Goal: Complete application form

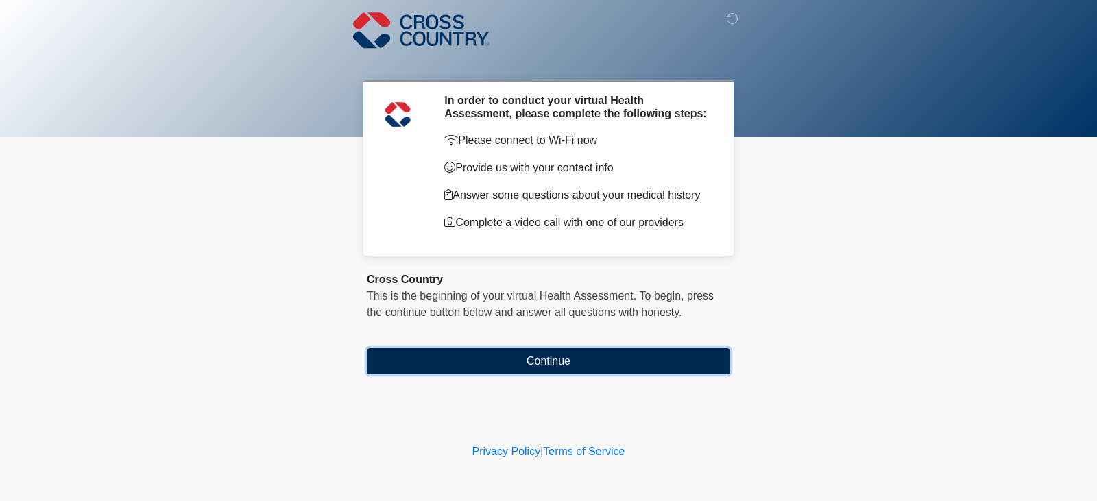
click at [558, 359] on button "Continue" at bounding box center [548, 361] width 363 height 26
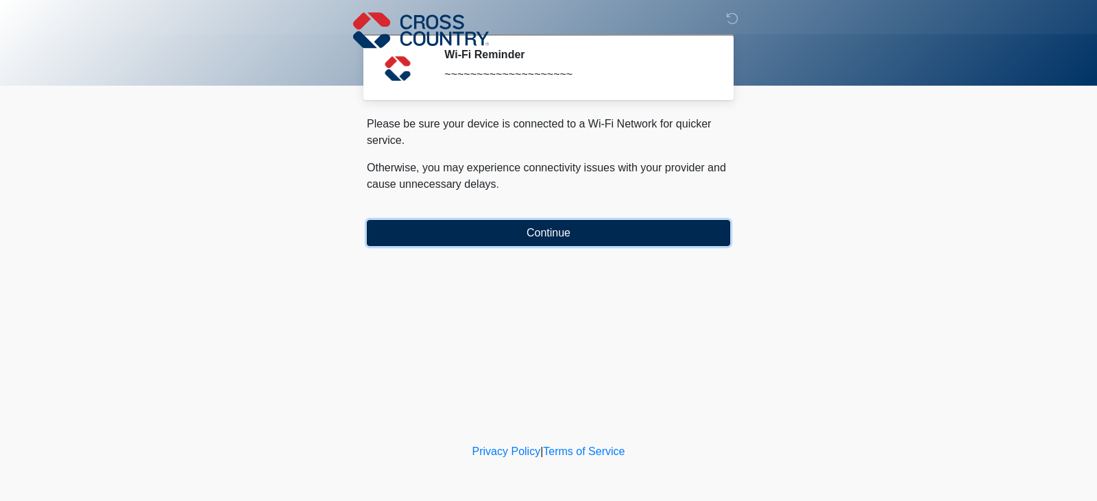
click at [540, 238] on button "Continue" at bounding box center [548, 233] width 363 height 26
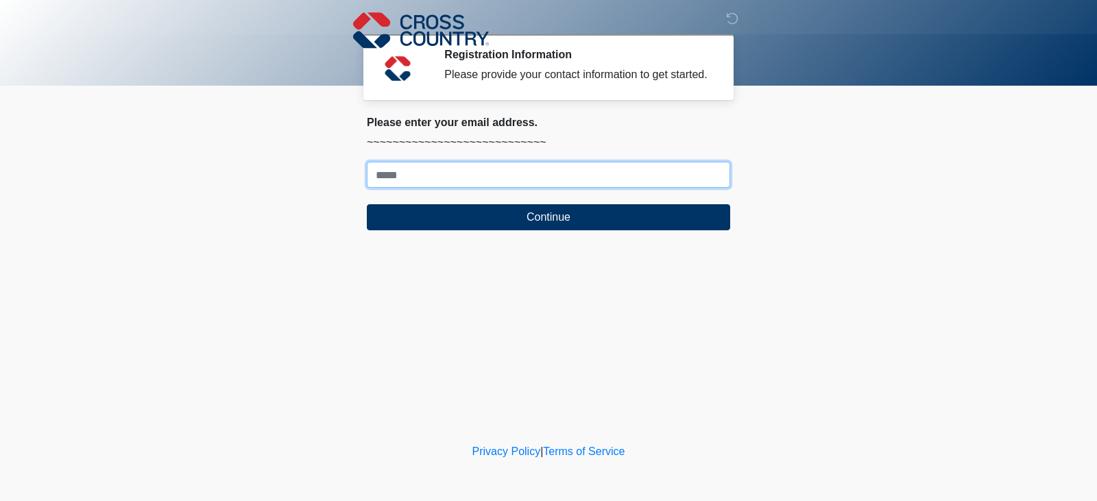
click at [459, 174] on input "Where should we email your response?" at bounding box center [548, 175] width 363 height 26
type input "**********"
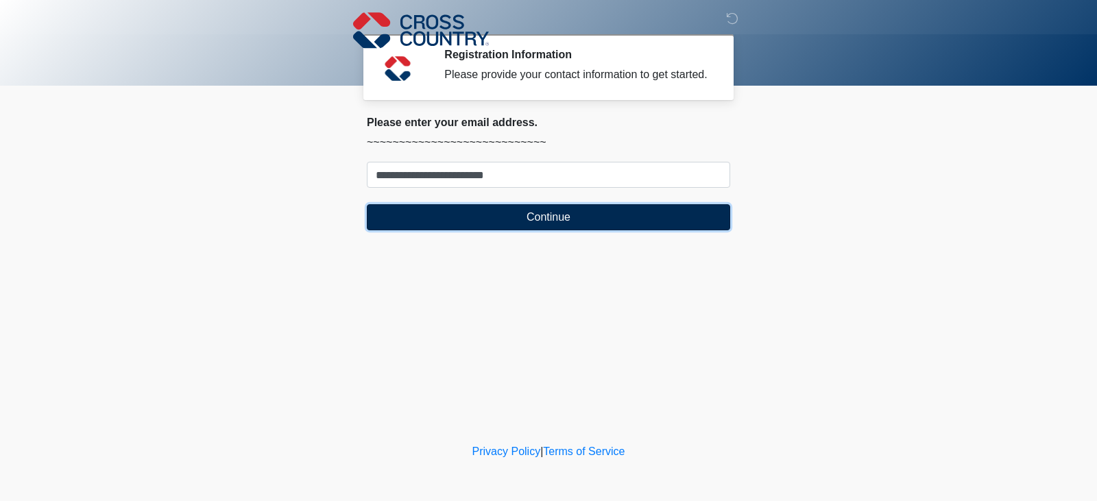
click at [500, 220] on button "Continue" at bounding box center [548, 217] width 363 height 26
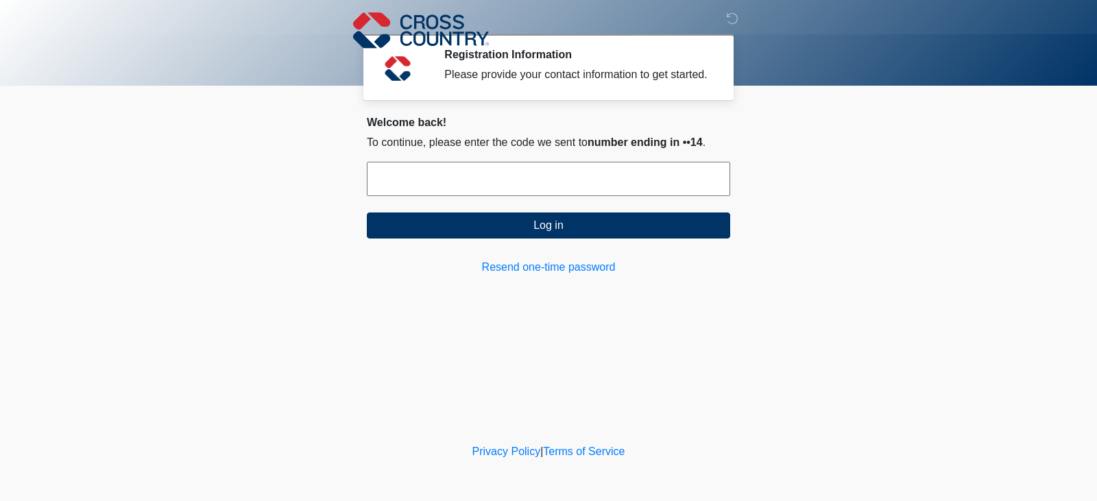
click at [603, 180] on input "text" at bounding box center [548, 179] width 363 height 34
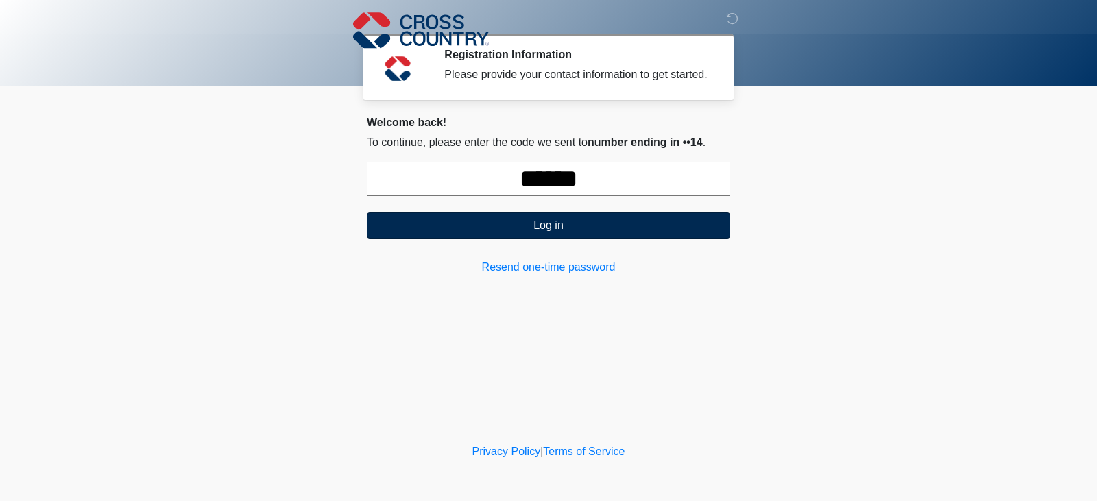
type input "******"
click at [662, 237] on button "Log in" at bounding box center [548, 226] width 363 height 26
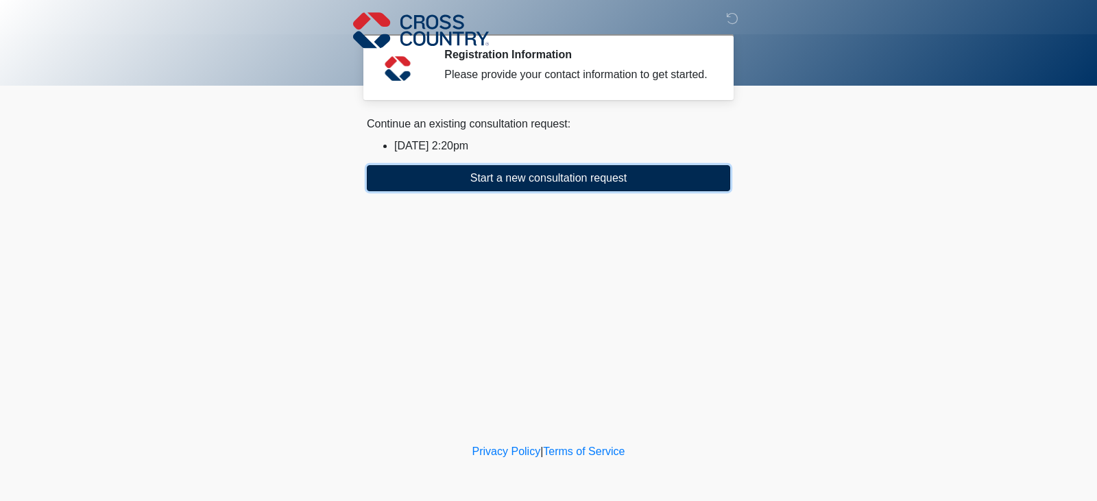
click at [580, 181] on button "Start a new consultation request" at bounding box center [548, 178] width 363 height 26
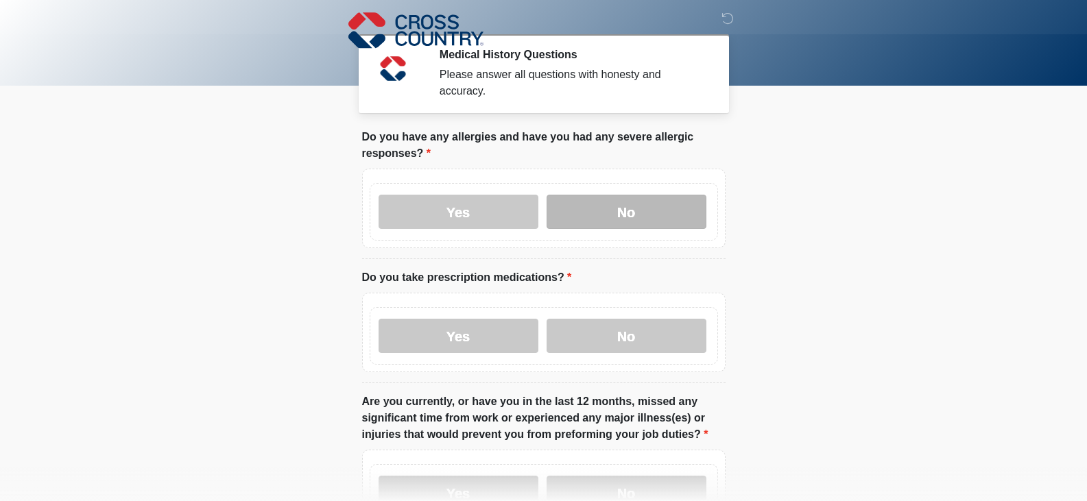
click at [627, 203] on label "No" at bounding box center [626, 212] width 160 height 34
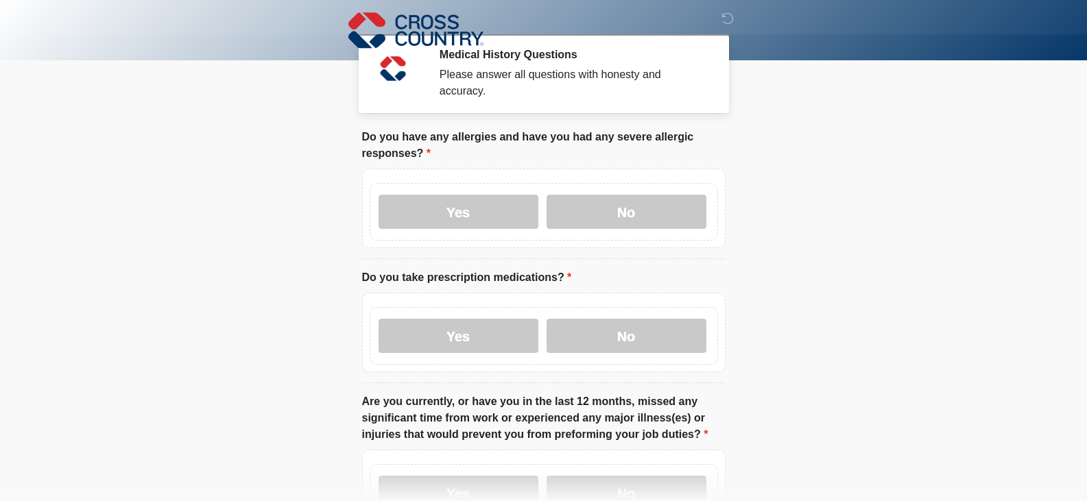
scroll to position [69, 0]
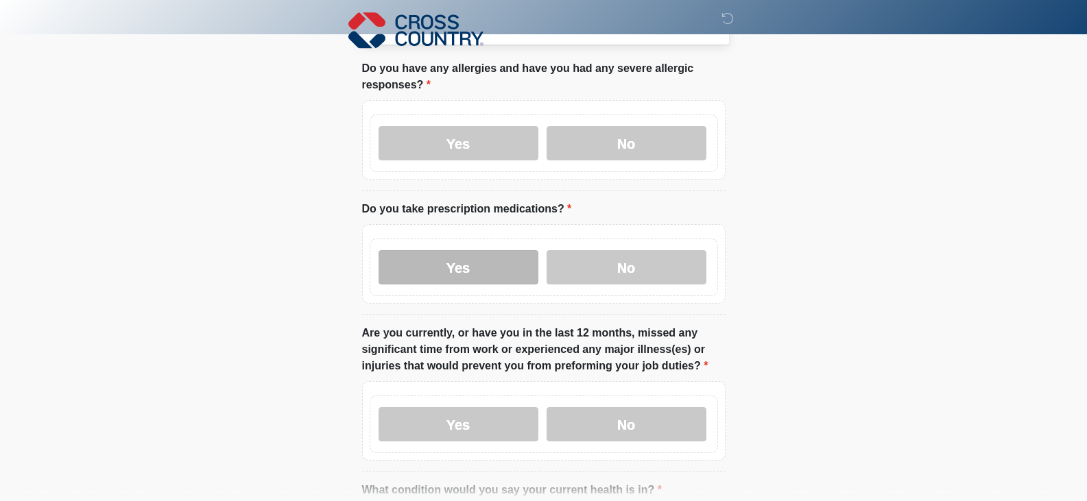
click at [490, 259] on label "Yes" at bounding box center [458, 267] width 160 height 34
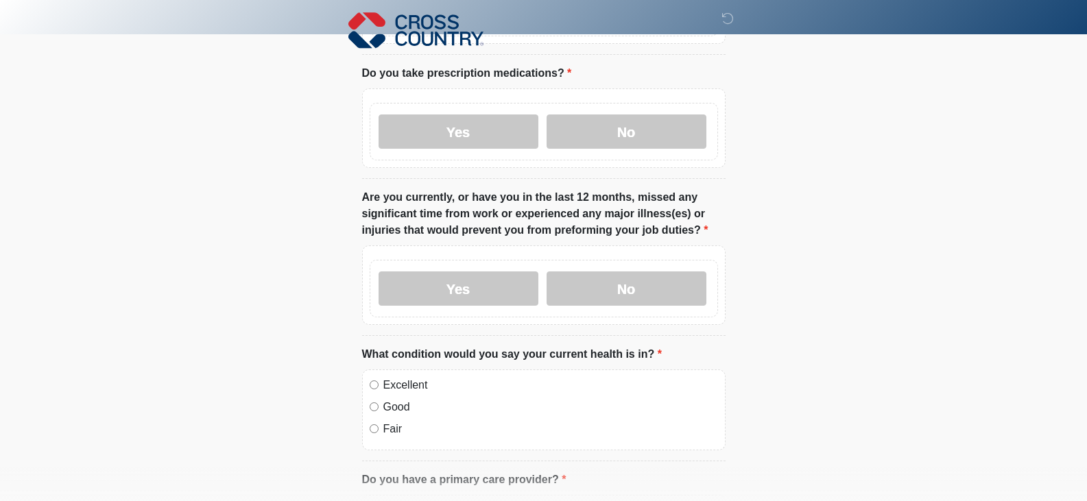
scroll to position [206, 0]
click at [605, 278] on label "No" at bounding box center [626, 287] width 160 height 34
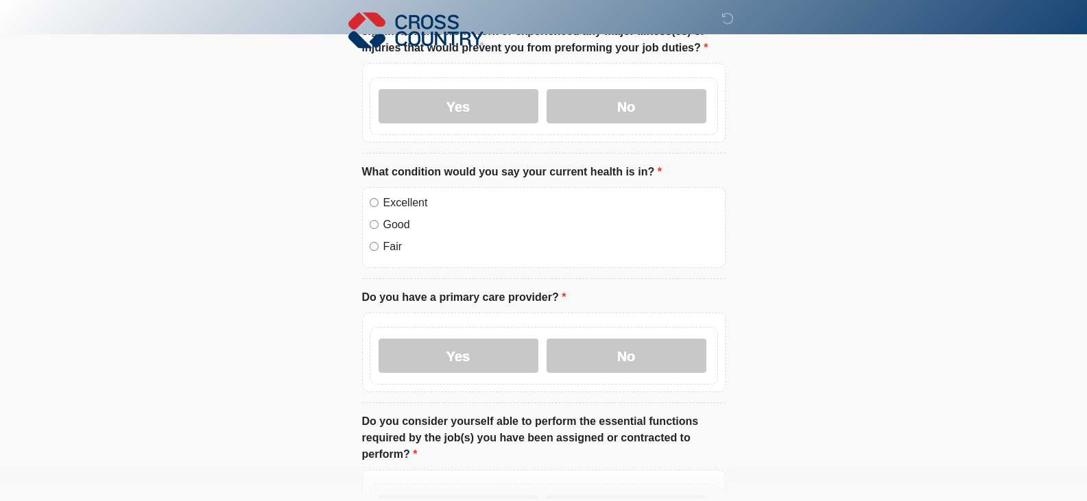
scroll to position [411, 0]
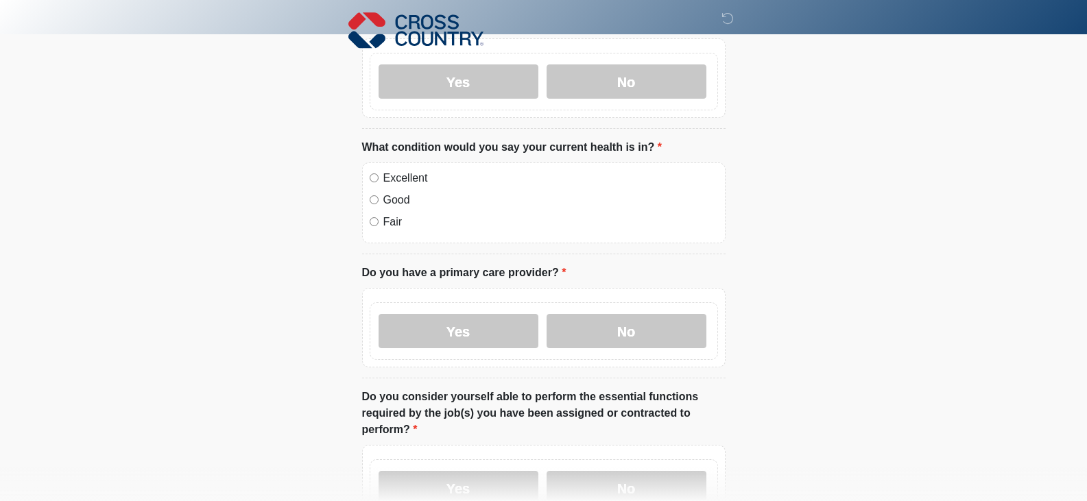
click at [465, 322] on label "Yes" at bounding box center [458, 331] width 160 height 34
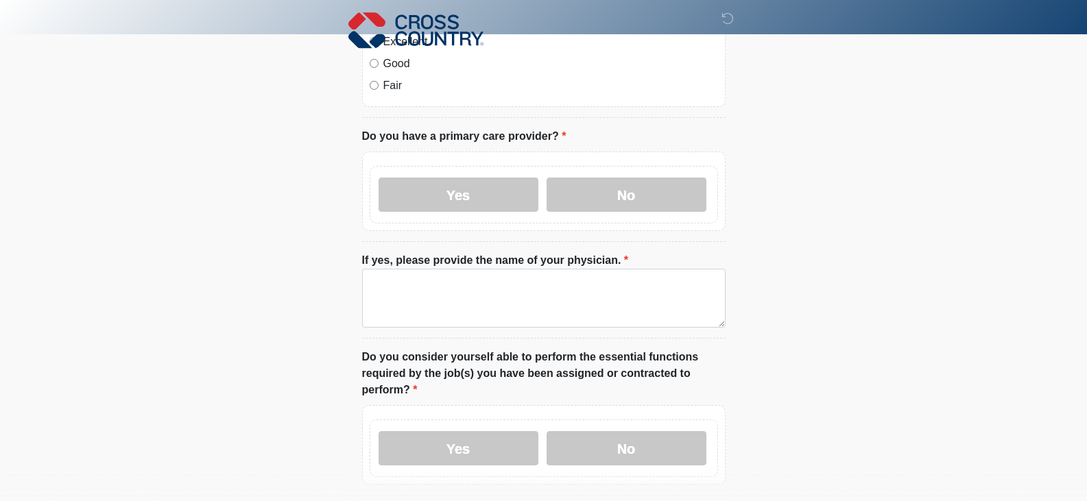
scroll to position [548, 0]
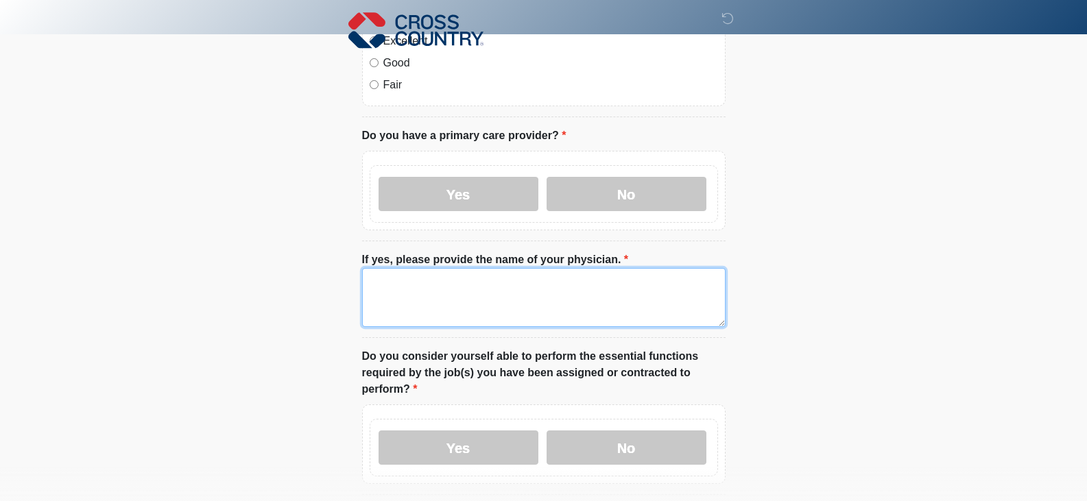
click at [420, 275] on textarea "If yes, please provide the name of your physician." at bounding box center [543, 297] width 363 height 59
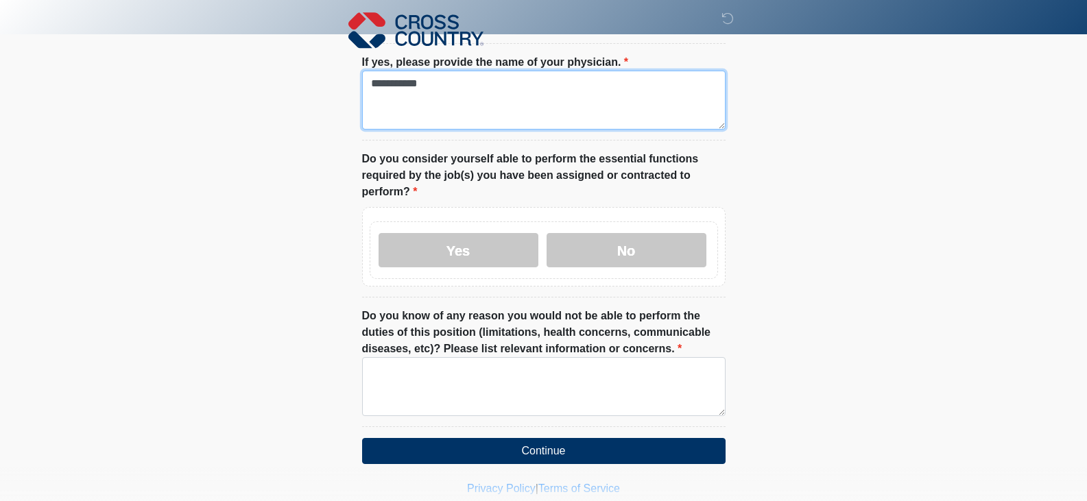
scroll to position [754, 0]
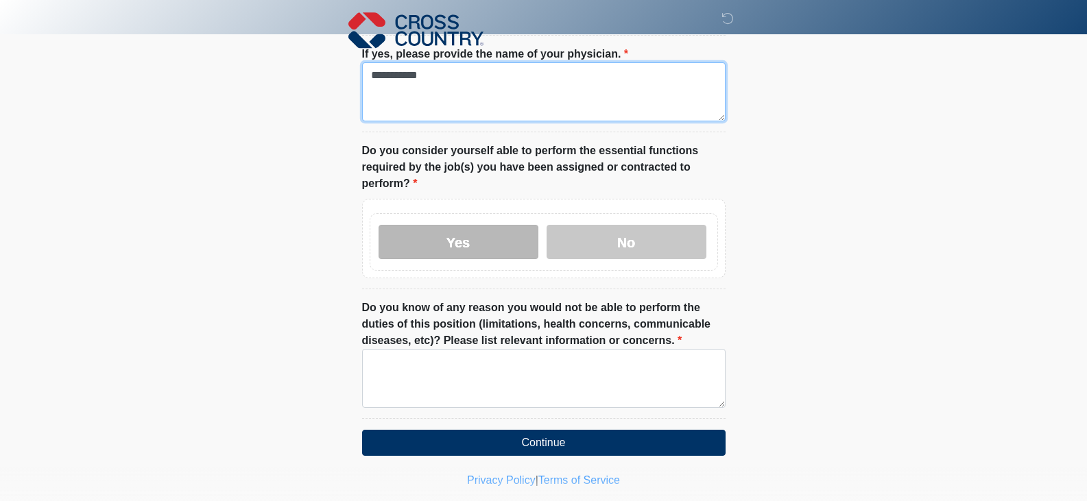
type textarea "**********"
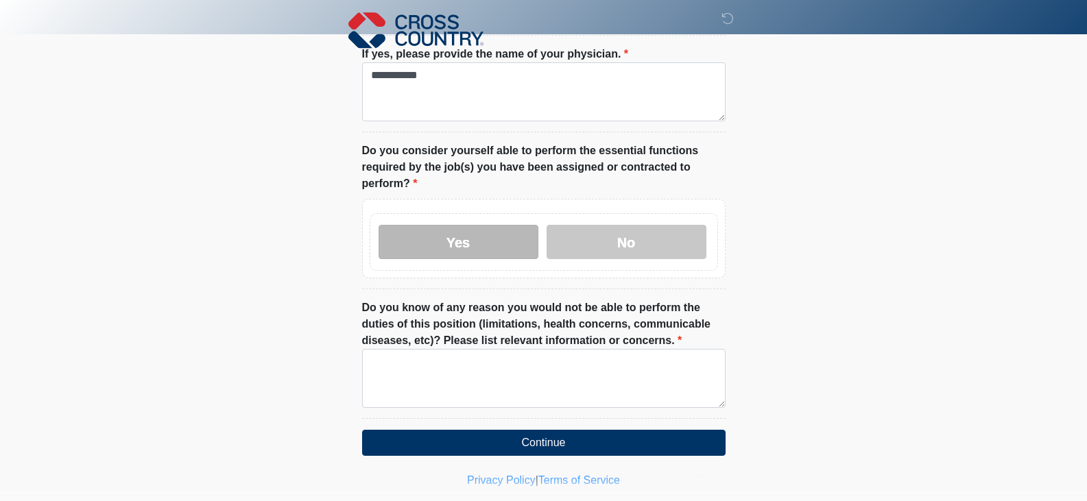
click at [495, 229] on label "Yes" at bounding box center [458, 242] width 160 height 34
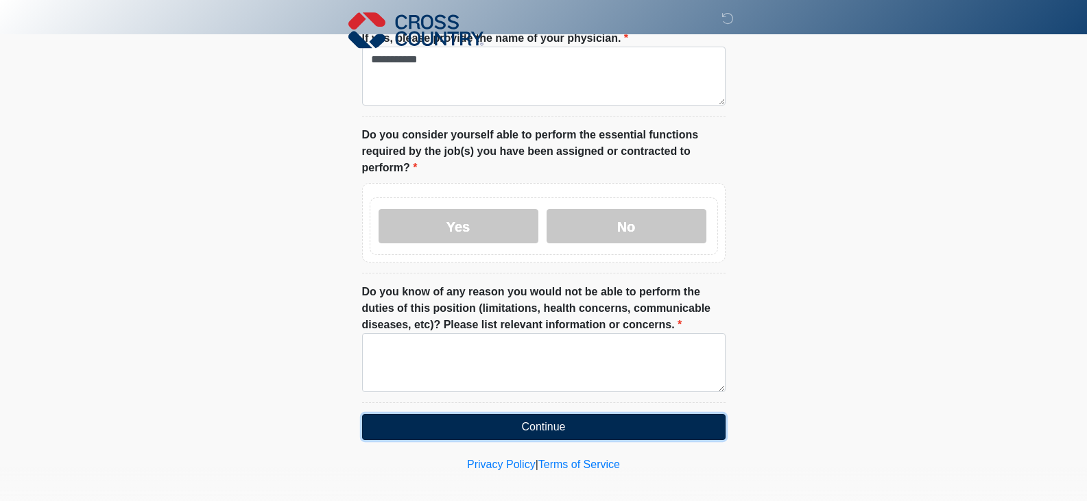
click at [532, 414] on button "Continue" at bounding box center [543, 427] width 363 height 26
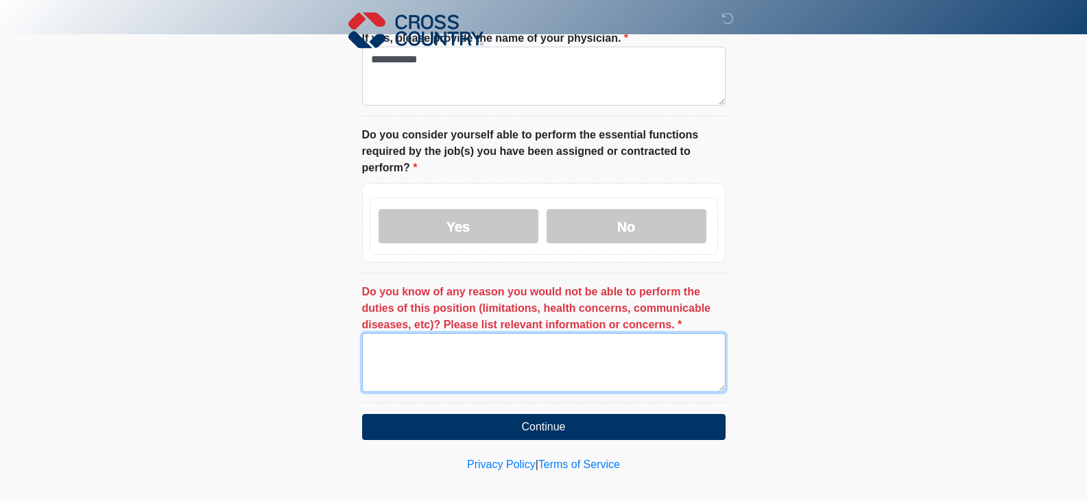
click at [391, 343] on textarea "Do you know of any reason you would not be able to perform the duties of this p…" at bounding box center [543, 362] width 363 height 59
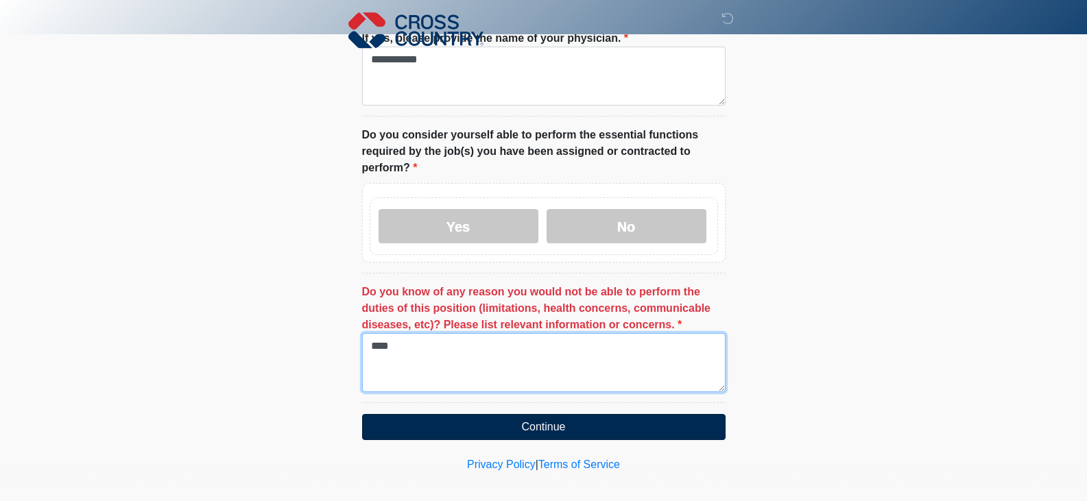
type textarea "****"
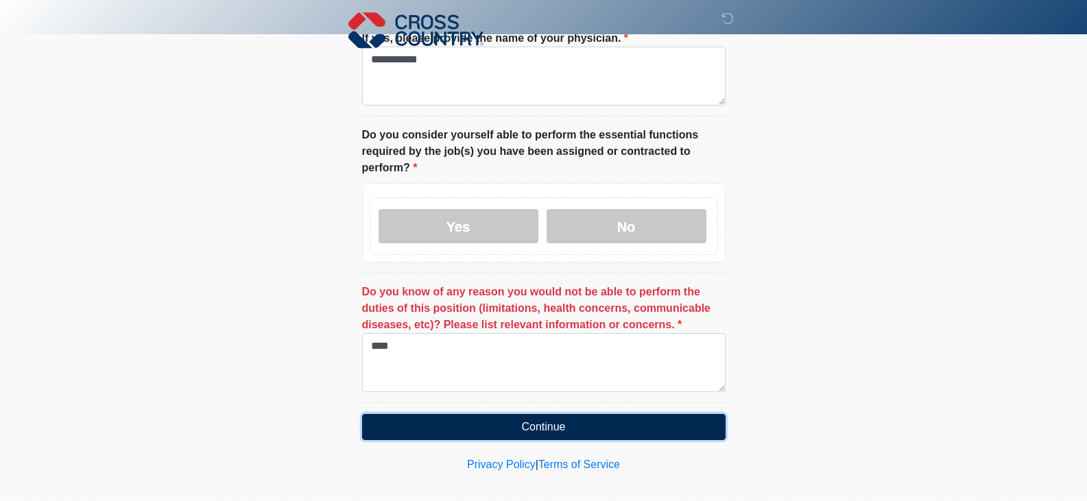
click at [517, 418] on button "Continue" at bounding box center [543, 427] width 363 height 26
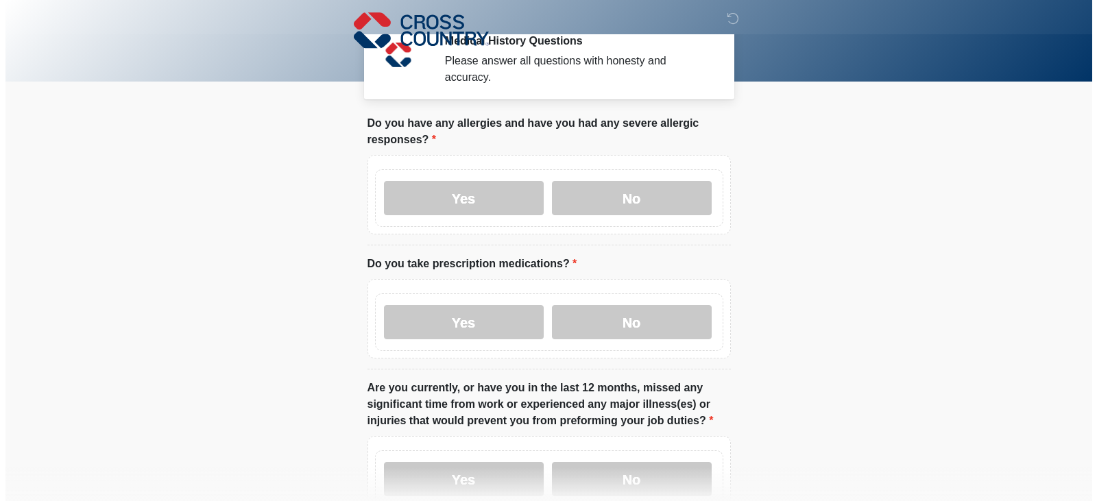
scroll to position [0, 0]
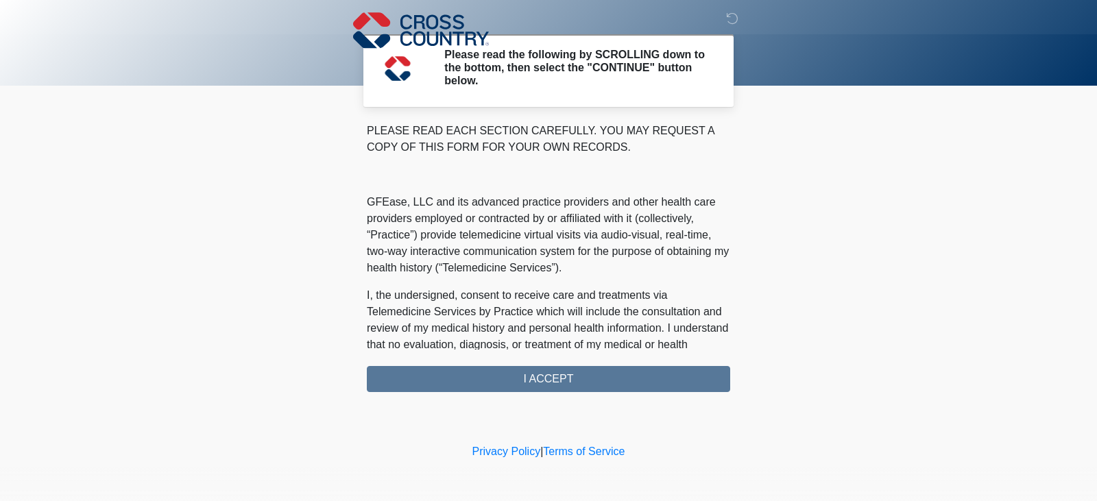
click at [533, 386] on div "PLEASE READ EACH SECTION CAREFULLY. YOU MAY REQUEST A COPY OF THIS FORM FOR YOU…" at bounding box center [548, 257] width 363 height 269
click at [538, 383] on div "PLEASE READ EACH SECTION CAREFULLY. YOU MAY REQUEST A COPY OF THIS FORM FOR YOU…" at bounding box center [548, 257] width 363 height 269
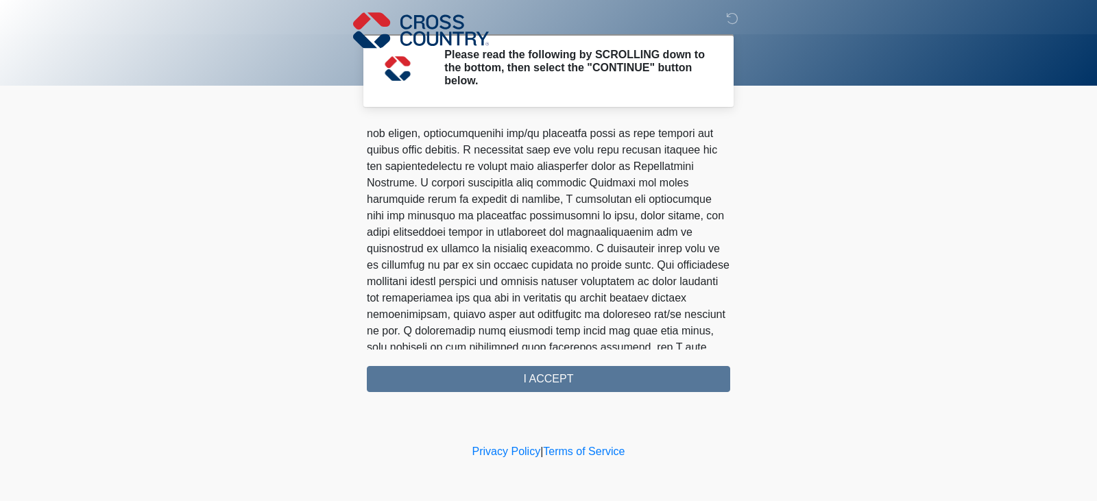
scroll to position [870, 0]
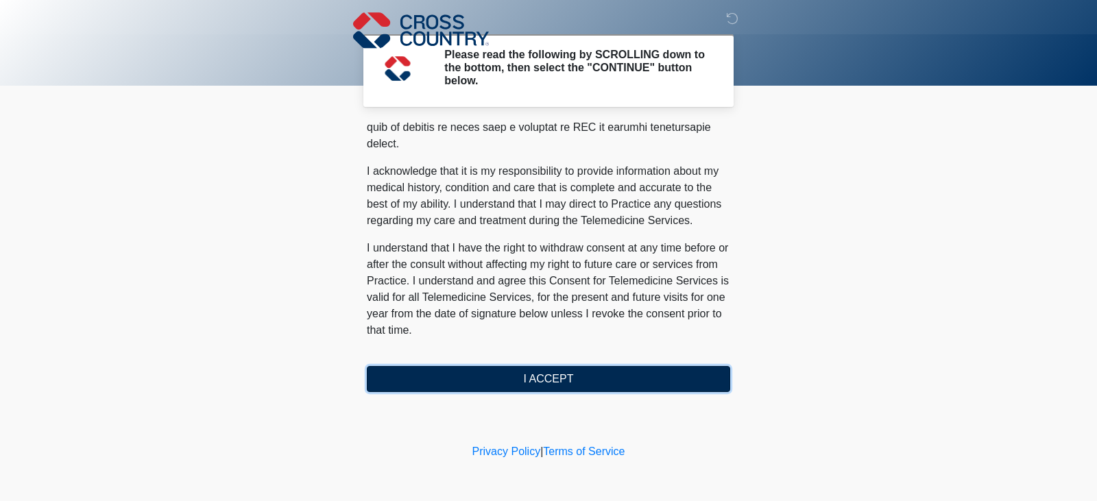
click at [559, 380] on button "I ACCEPT" at bounding box center [548, 379] width 363 height 26
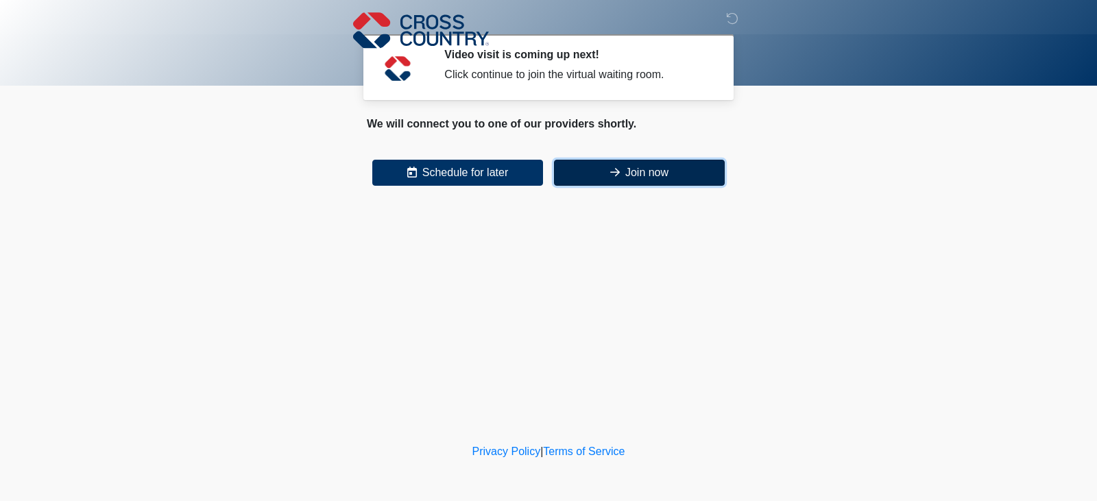
click at [640, 169] on button "Join now" at bounding box center [639, 173] width 171 height 26
